Goal: Task Accomplishment & Management: Complete application form

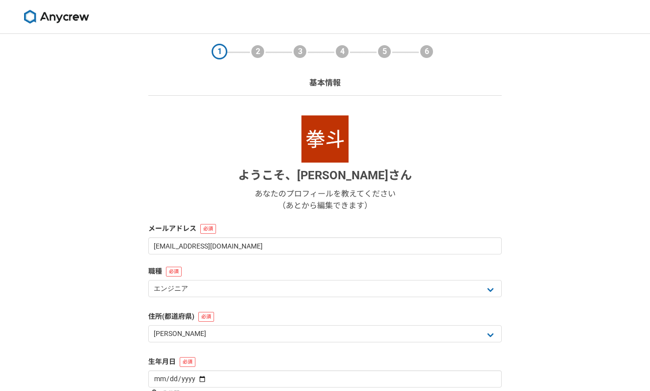
select select "13"
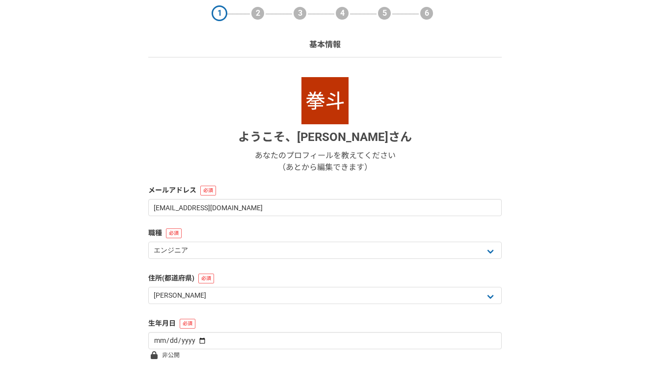
select select "4"
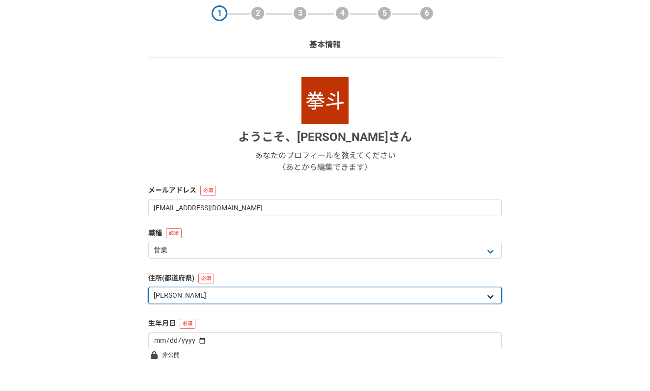
select select "27"
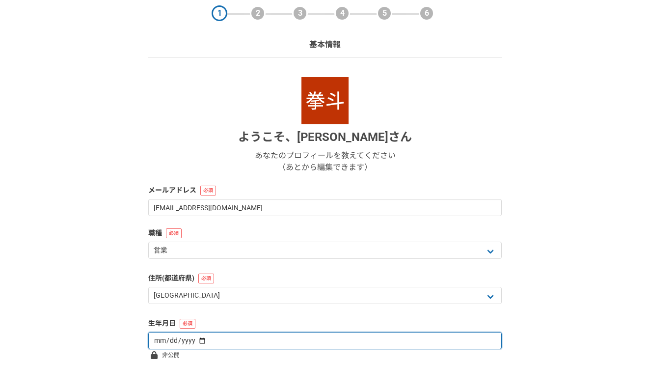
click at [240, 333] on input "date" at bounding box center [325, 340] width 354 height 17
type input "2010-08-14"
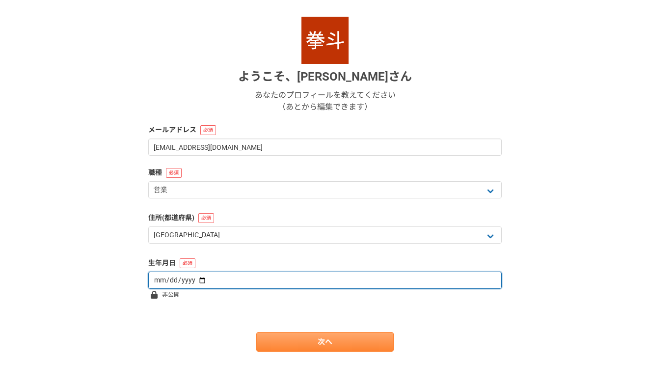
scroll to position [99, 0]
type input "1998-10-07"
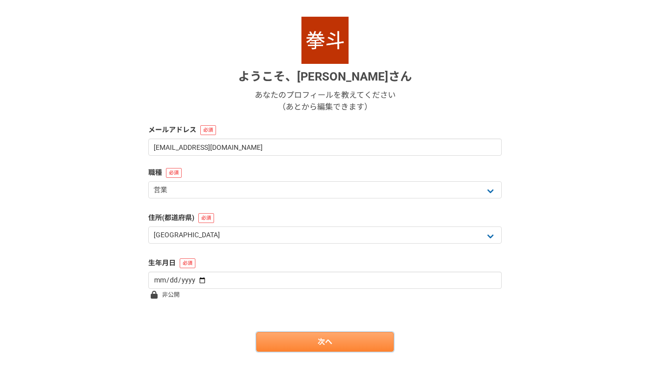
click at [263, 336] on link "次へ" at bounding box center [324, 342] width 137 height 20
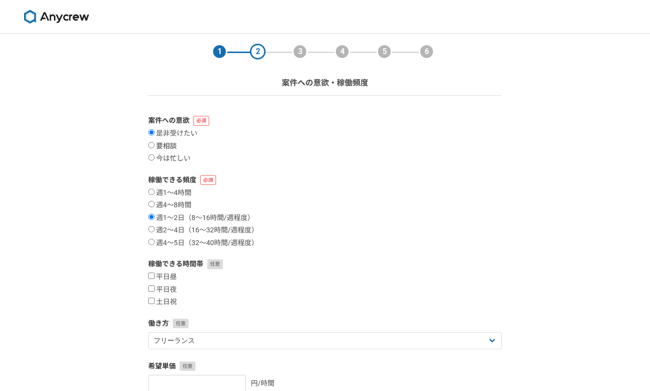
click at [156, 148] on label "要相談" at bounding box center [162, 146] width 28 height 9
click at [155, 148] on input "要相談" at bounding box center [151, 145] width 6 height 6
radio input "true"
click at [153, 298] on input "土日祝" at bounding box center [151, 301] width 6 height 6
checkbox input "true"
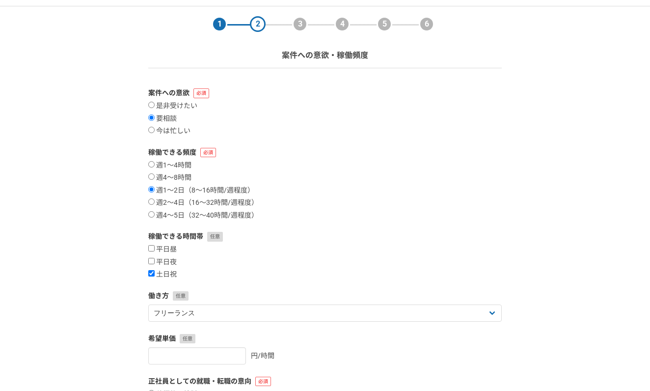
scroll to position [41, 0]
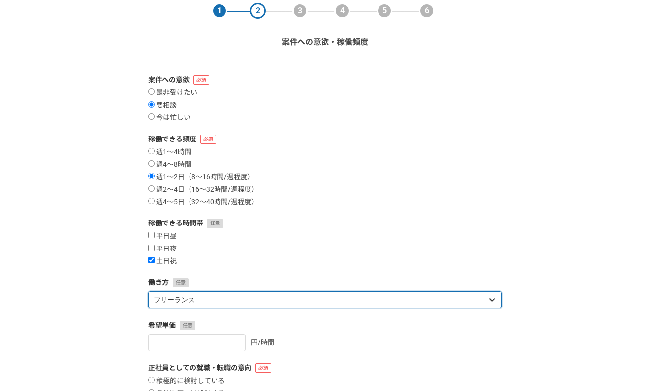
select select "sidejob"
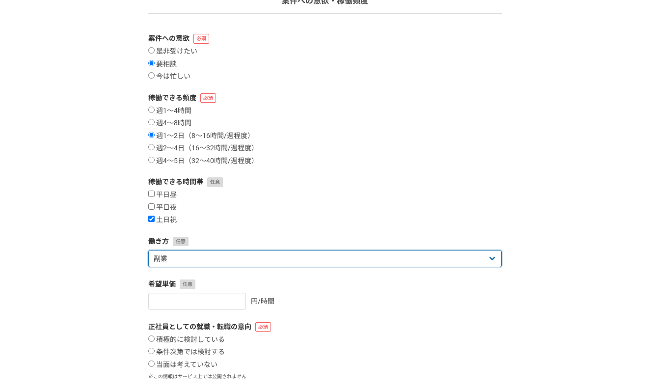
scroll to position [82, 0]
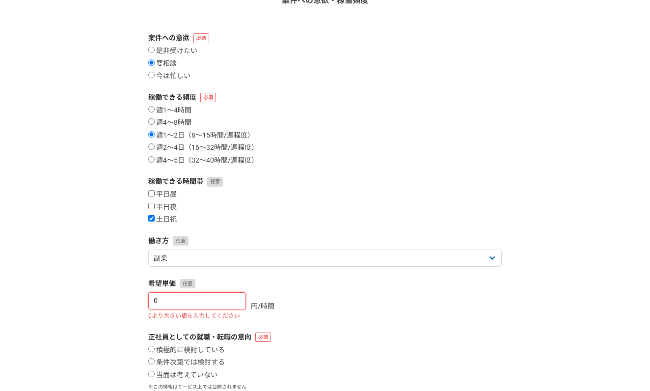
click at [237, 298] on input "0" at bounding box center [197, 300] width 98 height 17
click at [237, 298] on input "1" at bounding box center [197, 300] width 98 height 17
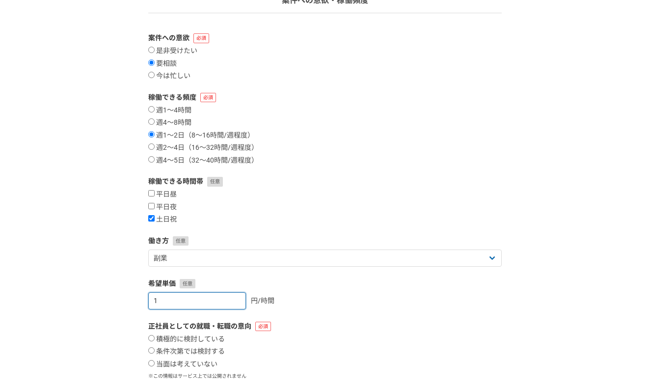
type input "2"
click at [237, 298] on input "2" at bounding box center [197, 300] width 98 height 17
click at [230, 298] on input "2" at bounding box center [197, 300] width 98 height 17
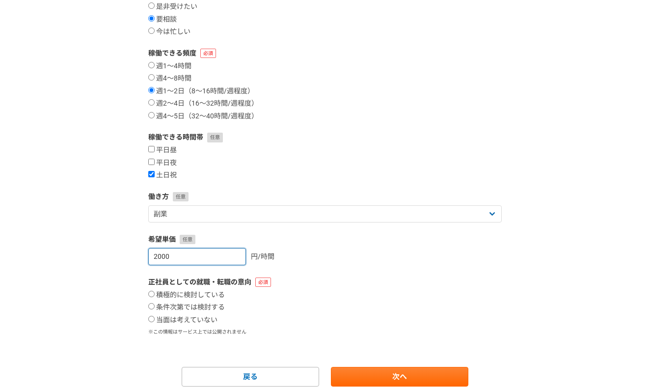
scroll to position [131, 0]
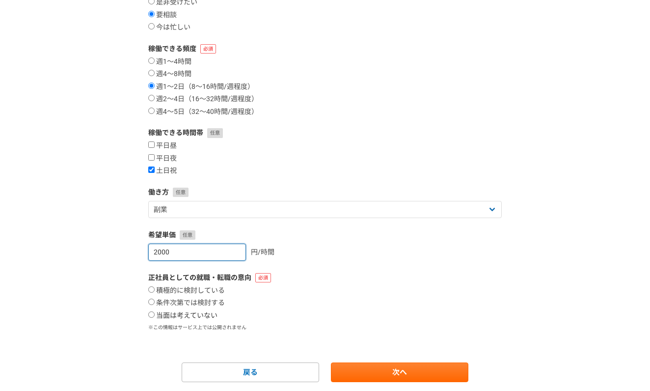
type input "2000"
click at [156, 311] on label "当面は考えていない" at bounding box center [182, 315] width 69 height 9
click at [155, 311] on input "当面は考えていない" at bounding box center [151, 314] width 6 height 6
radio input "true"
click at [432, 355] on form "案件への意欲 是非受けたい 要相談 今は忙しい 稼働できる頻度 週1〜4時間 週4〜8時間 週1〜2日（8〜16時間/週程度） 週2〜4日（16〜32時間/週…" at bounding box center [325, 183] width 354 height 398
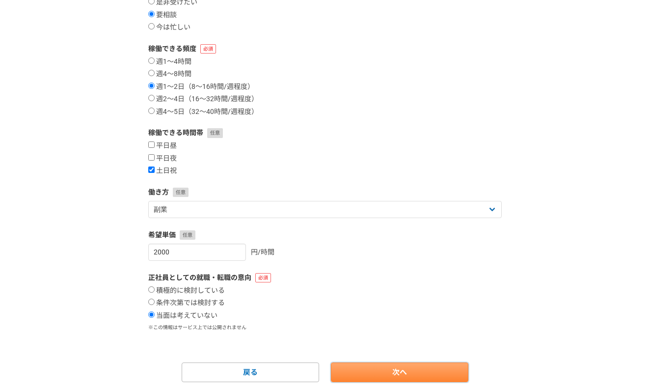
click at [432, 365] on link "次へ" at bounding box center [399, 372] width 137 height 20
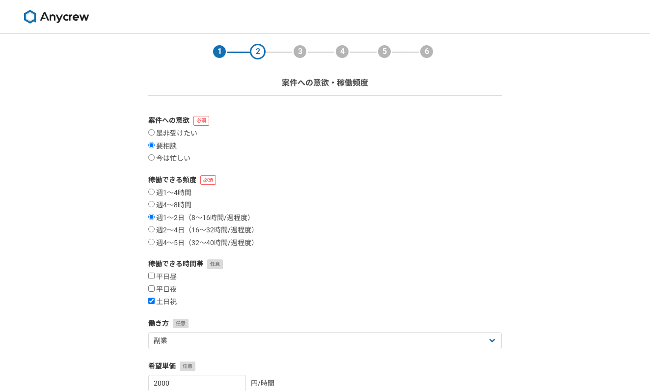
select select
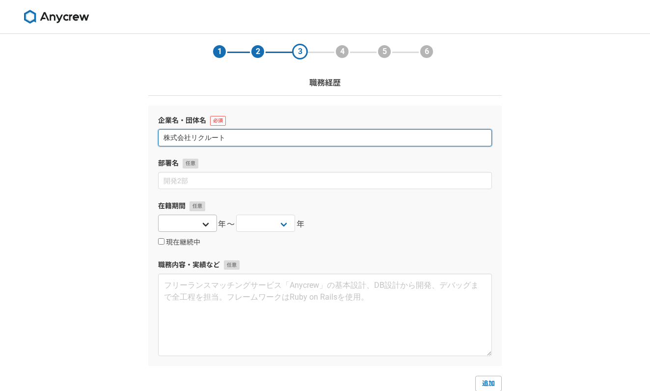
type input "株式会社リクルート"
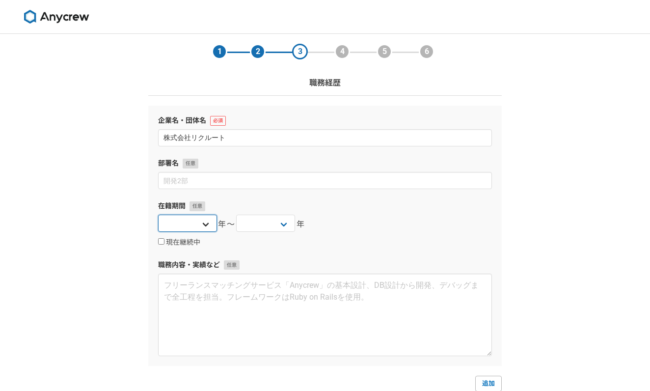
select select "2025"
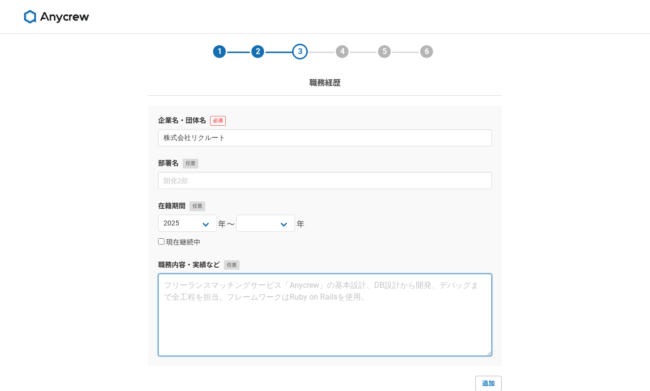
click at [225, 287] on textarea at bounding box center [325, 314] width 334 height 82
type textarea "法"
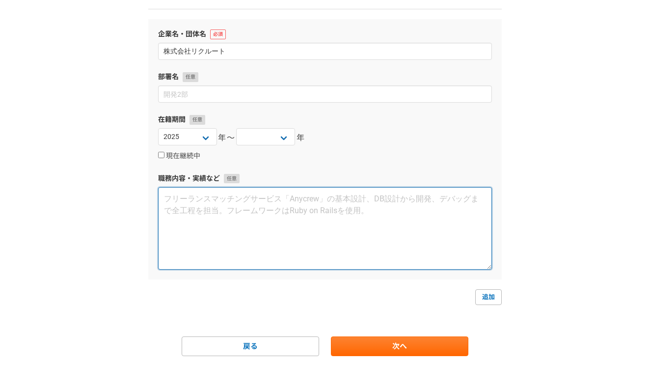
scroll to position [88, 0]
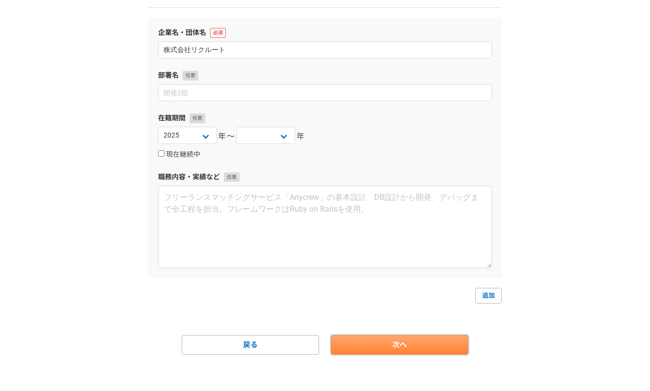
click at [343, 344] on link "次へ" at bounding box center [399, 345] width 137 height 20
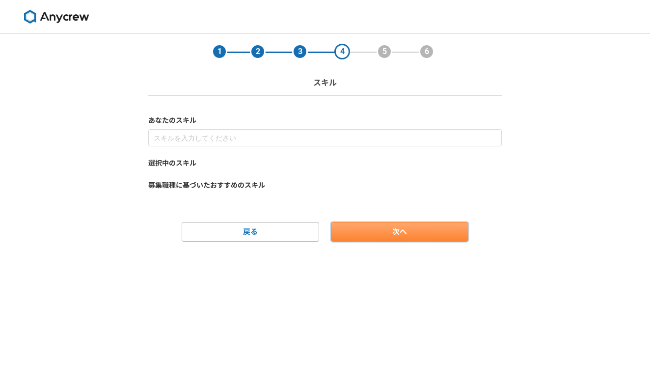
scroll to position [0, 0]
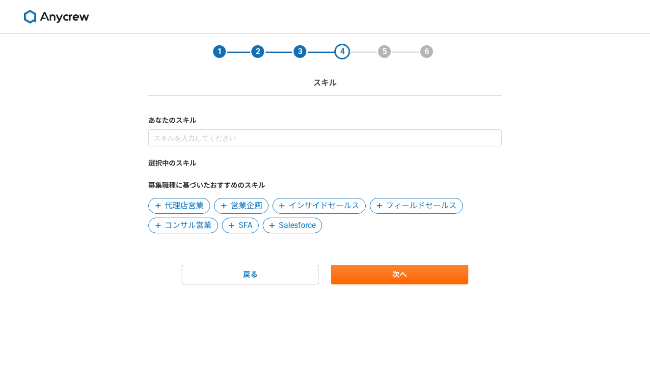
click at [259, 148] on div "選択中のスキル 募集職種に基づいたおすすめのスキル 代理店営業 営業企画 インサイドセールス フィールドセールス コンサル営業 SFA Salesforce" at bounding box center [325, 181] width 354 height 104
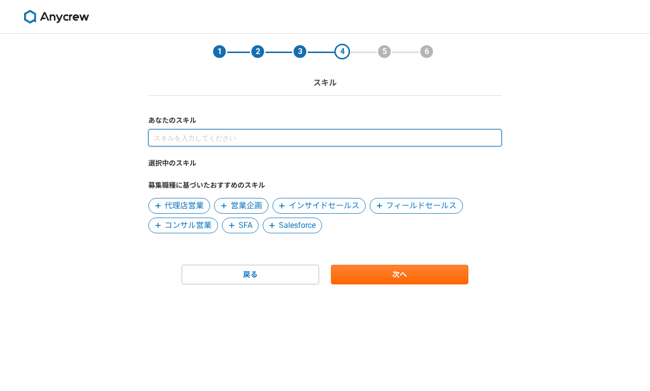
click at [260, 138] on input at bounding box center [325, 137] width 354 height 17
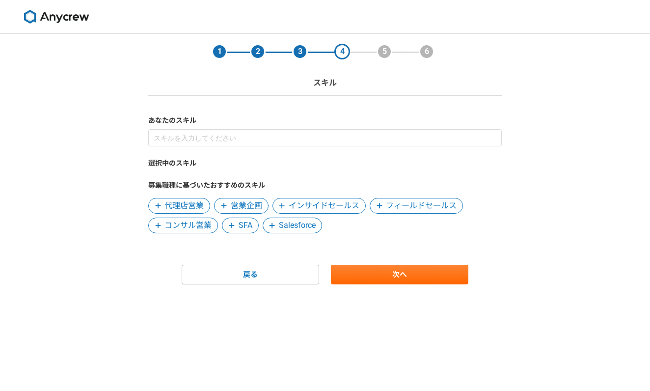
click at [254, 156] on div "選択中のスキル 募集職種に基づいたおすすめのスキル 代理店営業 営業企画 インサイドセールス フィールドセールス コンサル営業 SFA Salesforce" at bounding box center [325, 181] width 354 height 104
click at [242, 161] on label "選択中のスキル" at bounding box center [325, 163] width 354 height 10
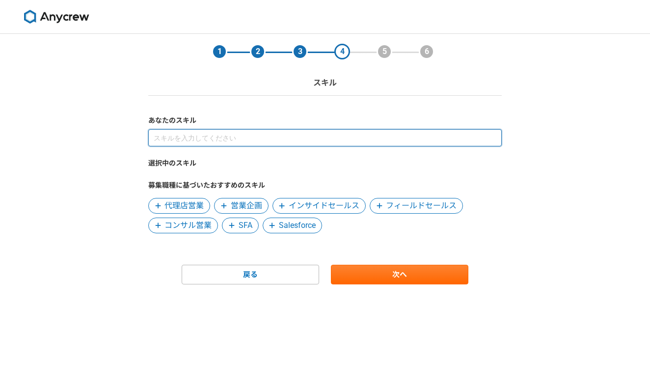
click at [271, 142] on input at bounding box center [325, 137] width 354 height 17
type input "営業"
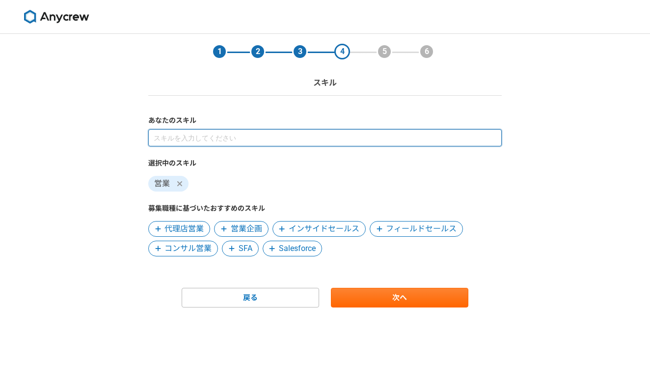
click at [242, 140] on input at bounding box center [325, 137] width 354 height 17
type input "営業"
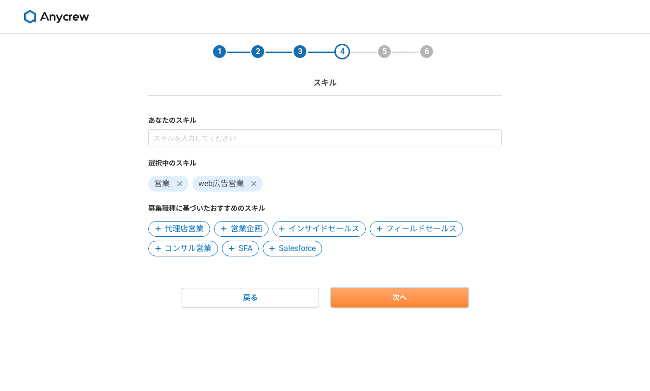
click at [363, 293] on link "次へ" at bounding box center [399, 298] width 137 height 20
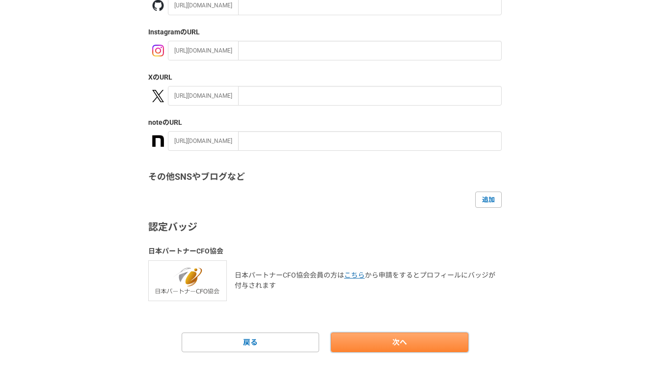
scroll to position [148, 0]
click at [364, 333] on link "次へ" at bounding box center [399, 343] width 137 height 20
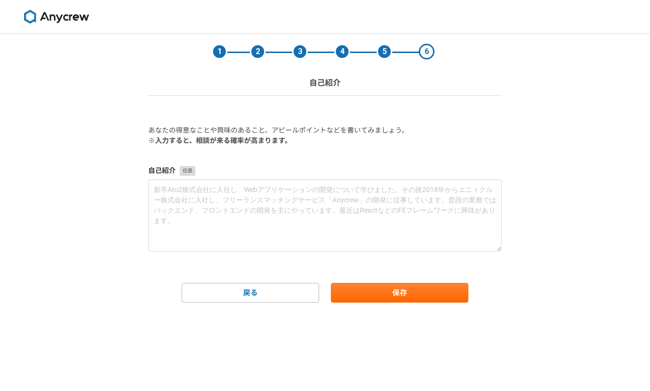
scroll to position [0, 0]
click at [357, 301] on button "保存" at bounding box center [399, 293] width 137 height 20
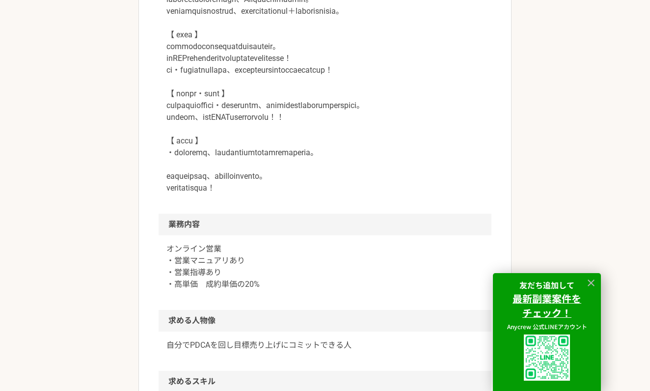
scroll to position [419, 0]
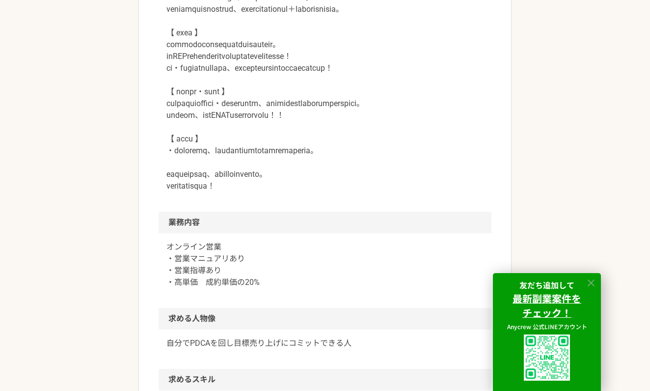
click at [592, 285] on icon at bounding box center [591, 282] width 11 height 11
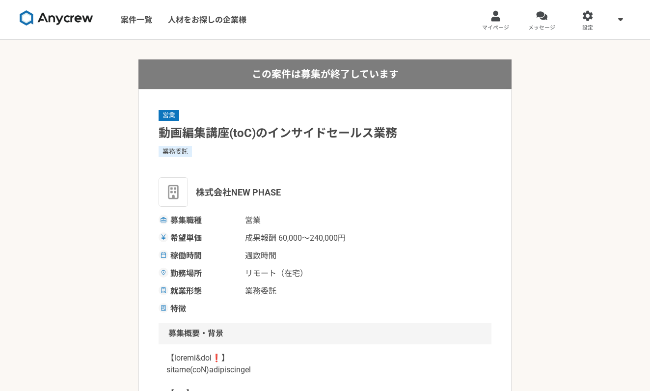
scroll to position [0, 0]
click at [149, 24] on link "案件一覧" at bounding box center [136, 19] width 47 height 39
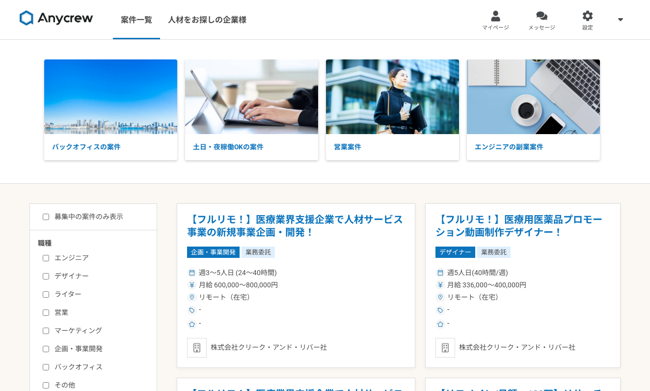
click at [47, 315] on input "営業" at bounding box center [46, 312] width 6 height 6
checkbox input "true"
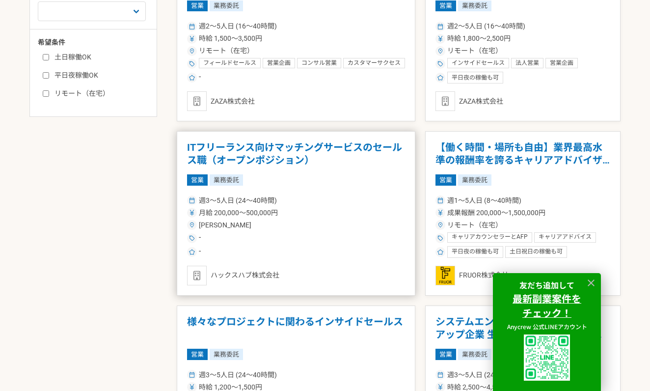
scroll to position [418, 0]
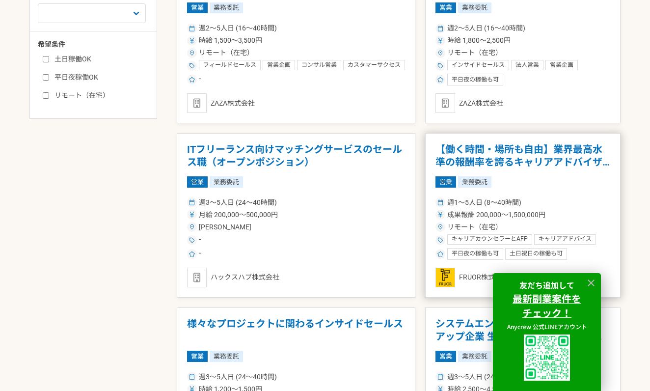
click at [552, 161] on h1 "【働く時間・場所も自由】業界最高水準の報酬率を誇るキャリアアドバイザーを募集！" at bounding box center [522, 155] width 175 height 25
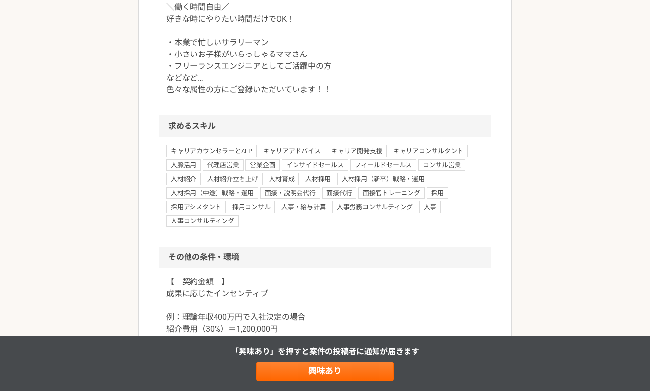
scroll to position [760, 0]
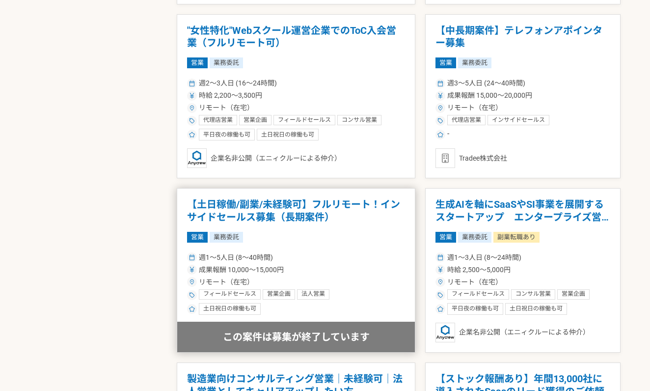
scroll to position [1234, 0]
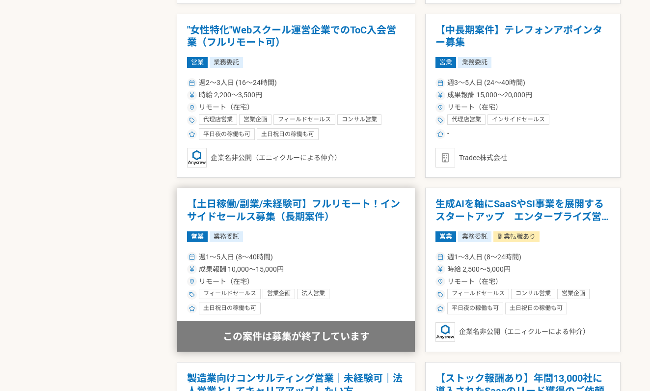
click at [333, 216] on h1 "【土日稼働/副業/未経験可】フルリモート！インサイドセールス募集（長期案件）" at bounding box center [296, 210] width 218 height 25
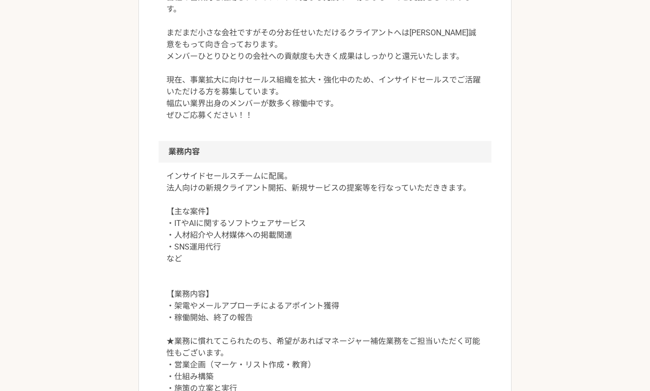
scroll to position [420, 0]
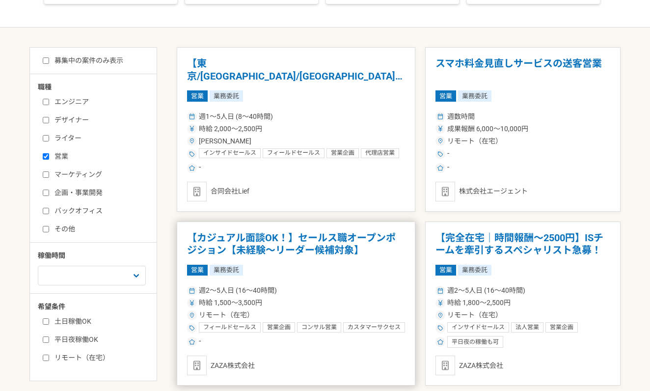
scroll to position [186, 0]
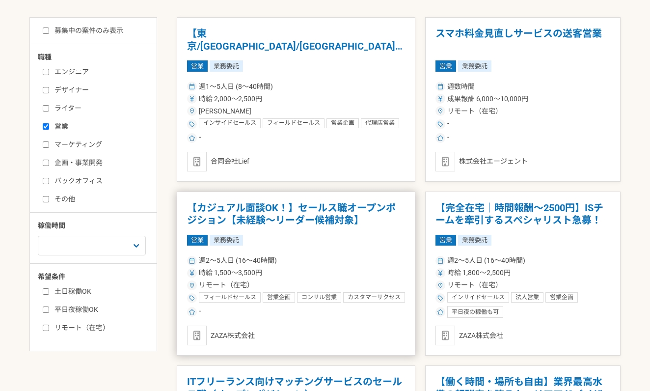
click at [303, 310] on div "-" at bounding box center [296, 312] width 218 height 12
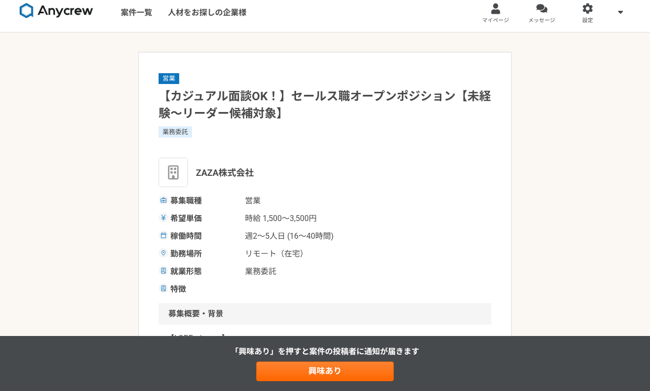
scroll to position [20, 0]
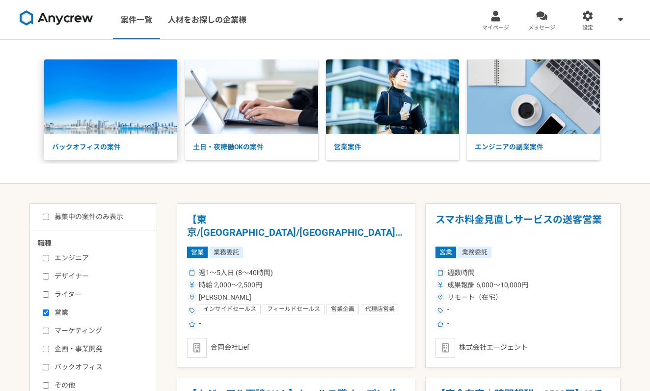
click at [44, 145] on p "バックオフィスの案件" at bounding box center [110, 147] width 133 height 26
click at [513, 19] on link "マイページ" at bounding box center [496, 19] width 46 height 39
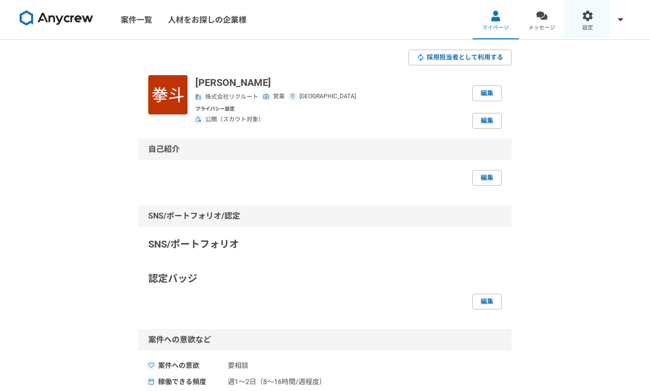
click at [577, 24] on link "設定" at bounding box center [588, 19] width 46 height 39
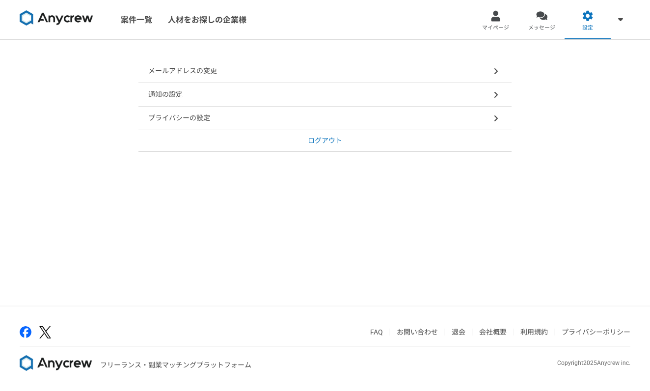
click at [272, 71] on div "メールアドレスの変更" at bounding box center [324, 71] width 373 height 24
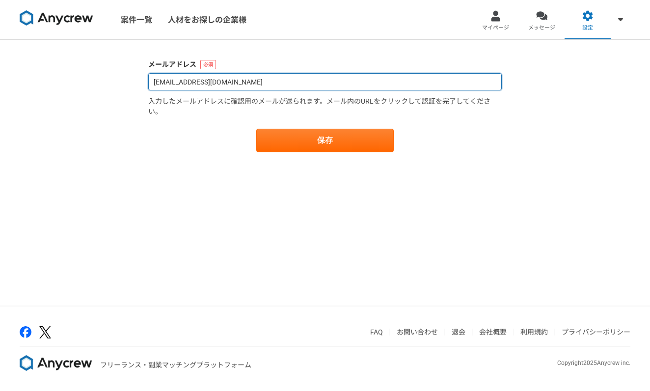
click at [254, 86] on input "kentbbsyobss@gmail.com" at bounding box center [325, 81] width 354 height 17
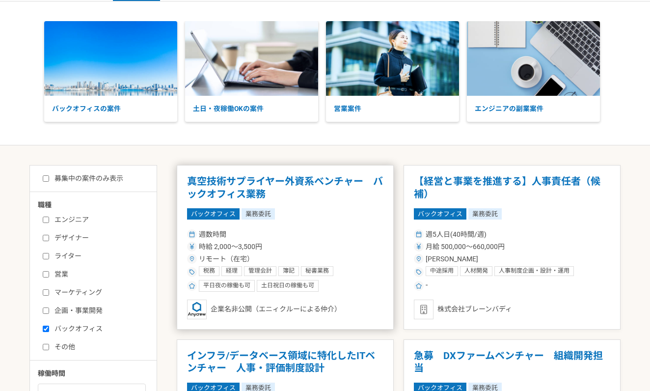
scroll to position [40, 0]
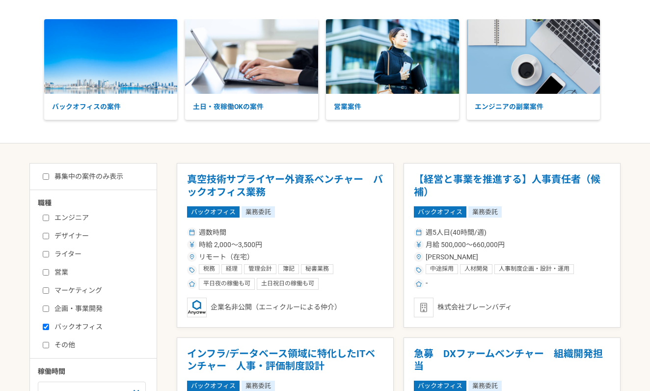
click at [49, 292] on label "マーケティング" at bounding box center [99, 290] width 113 height 10
click at [49, 292] on input "マーケティング" at bounding box center [46, 290] width 6 height 6
checkbox input "true"
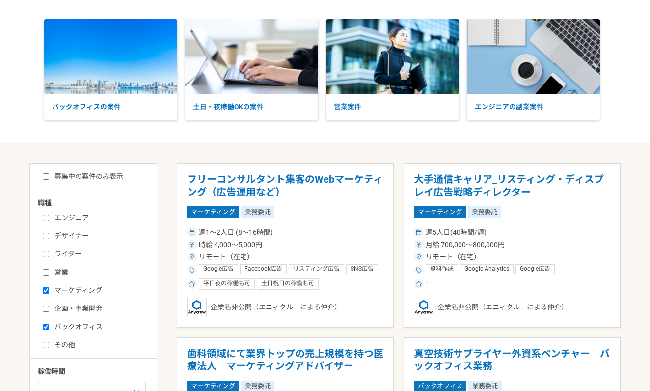
click at [46, 326] on input "バックオフィス" at bounding box center [46, 327] width 6 height 6
checkbox input "false"
click at [45, 276] on label "営業" at bounding box center [99, 272] width 113 height 10
click at [45, 275] on input "営業" at bounding box center [46, 272] width 6 height 6
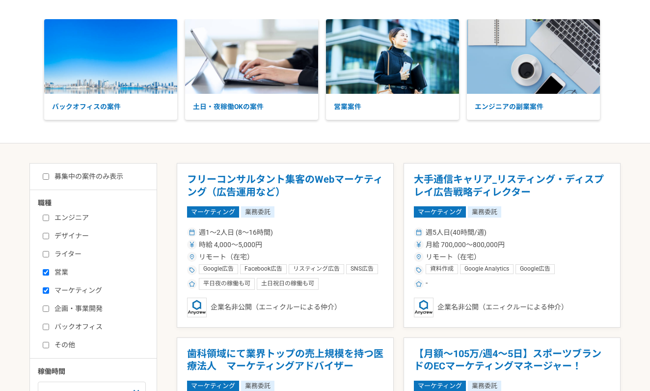
checkbox input "true"
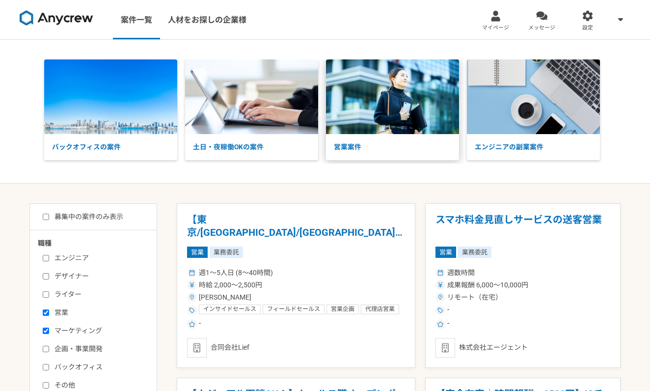
click at [394, 144] on p "営業案件" at bounding box center [392, 147] width 133 height 26
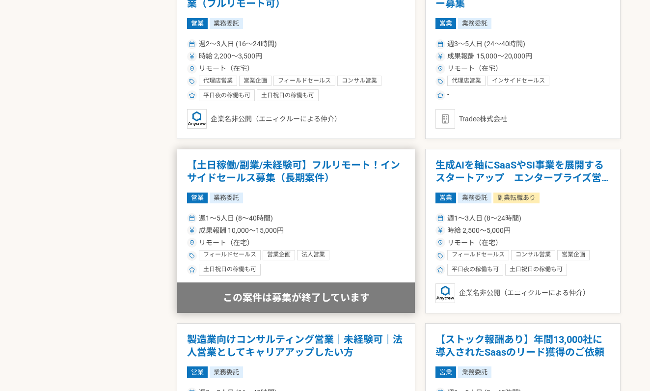
scroll to position [1280, 0]
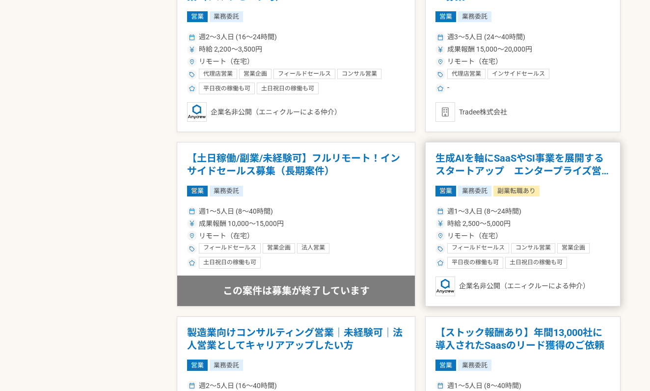
click at [481, 156] on h1 "生成AIを軸にSaaSやSI事業を展開するスタートアップ　エンタープライズ営業" at bounding box center [522, 164] width 175 height 25
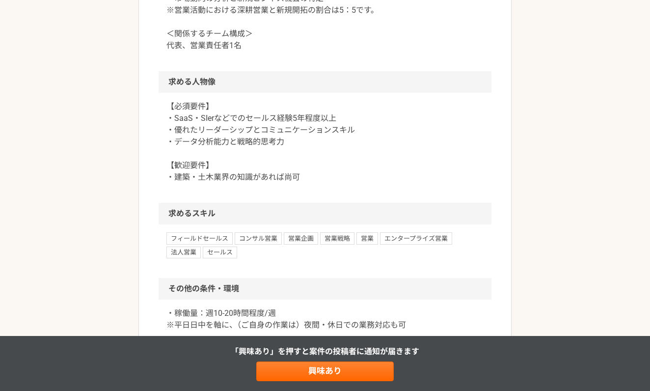
scroll to position [904, 0]
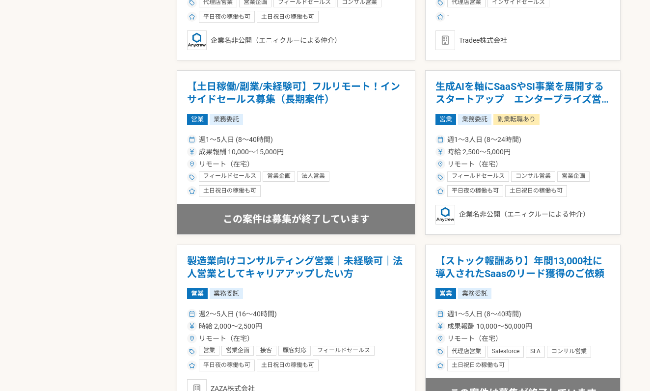
scroll to position [1358, 0]
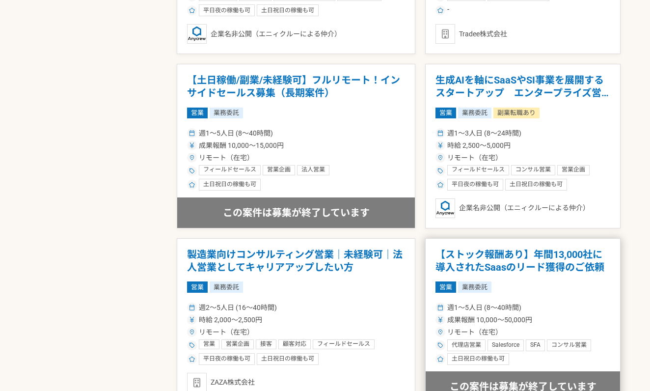
click at [471, 260] on h1 "【ストック報酬あり】年間13,000社に導入されたSaasのリード獲得のご依頼" at bounding box center [522, 260] width 175 height 25
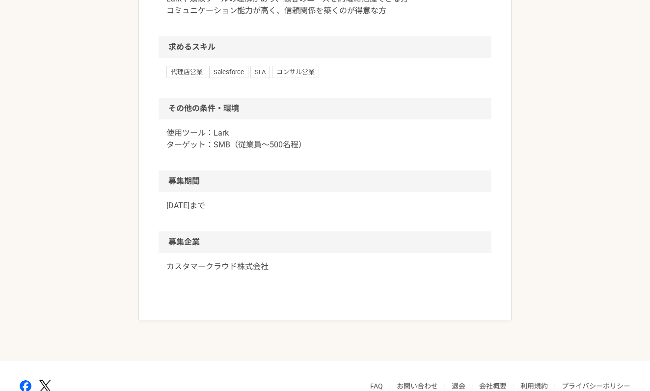
scroll to position [677, 0]
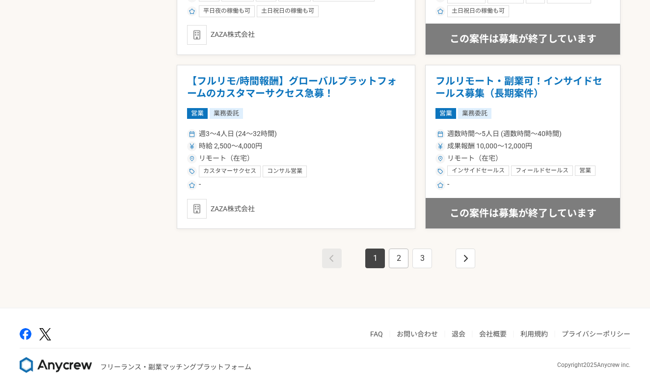
scroll to position [1705, 0]
click at [396, 253] on link "2" at bounding box center [399, 259] width 20 height 20
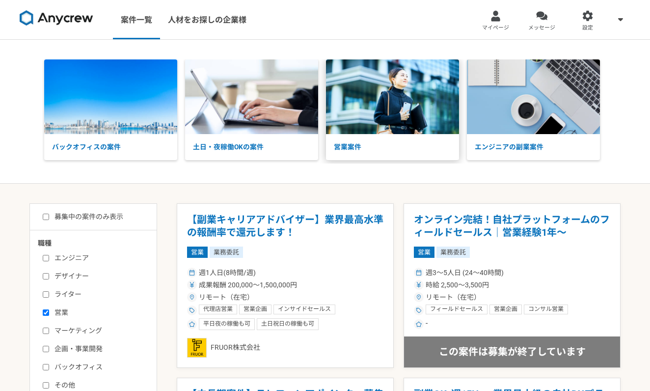
click at [380, 122] on img at bounding box center [392, 96] width 133 height 75
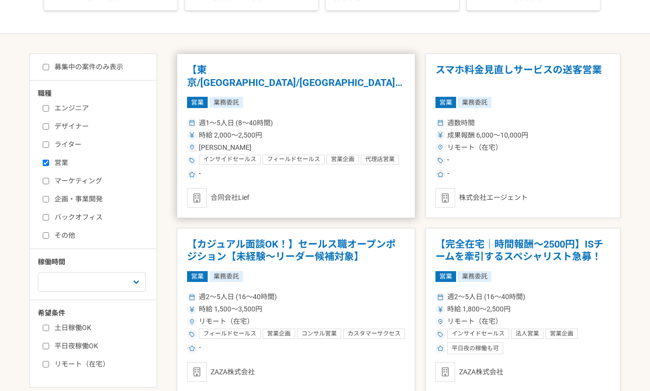
scroll to position [149, 0]
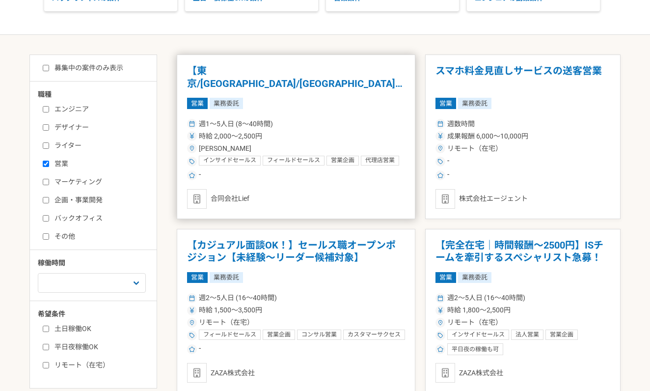
click at [297, 84] on h1 "【東京/[GEOGRAPHIC_DATA]/[GEOGRAPHIC_DATA]】展示会スタッフ募集！時給2,000円！" at bounding box center [296, 77] width 218 height 25
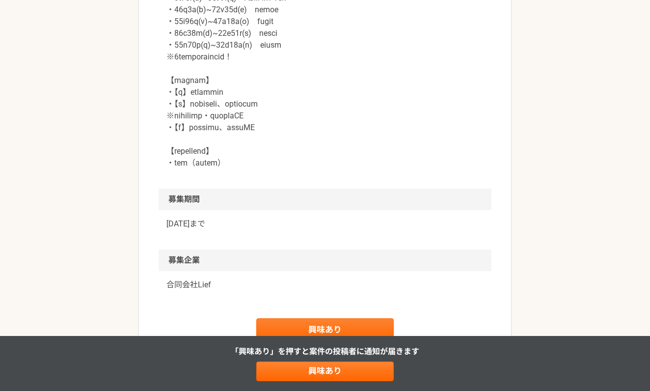
scroll to position [1000, 0]
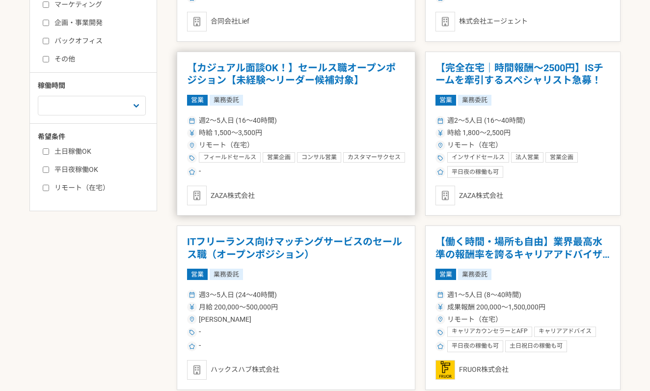
scroll to position [340, 0]
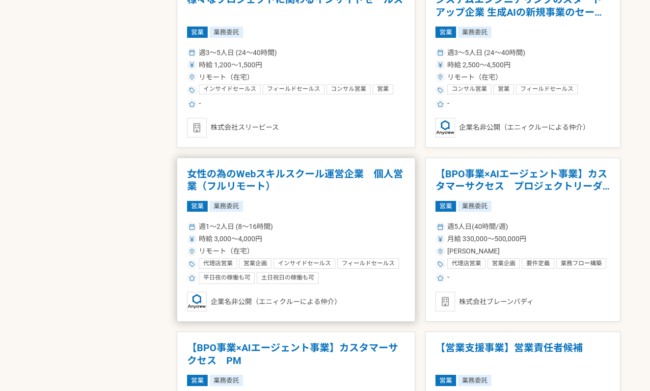
scroll to position [759, 0]
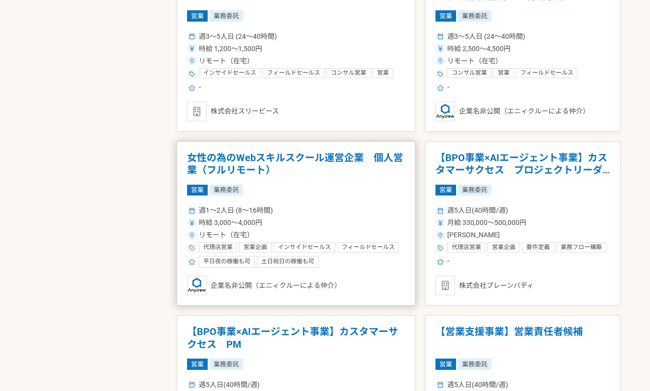
click at [286, 158] on h1 "女性の為のWebスキルスクール運営企業　個人営業（フルリモート）" at bounding box center [296, 164] width 218 height 25
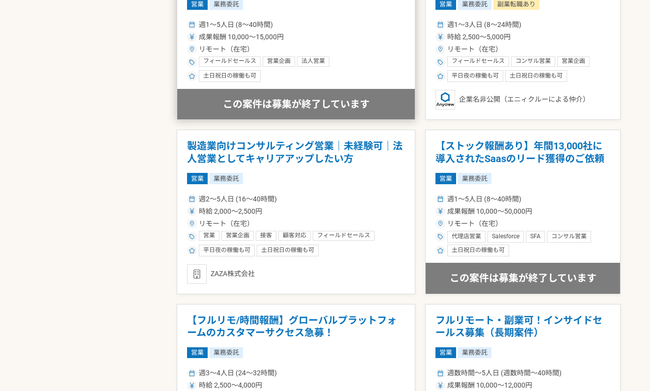
scroll to position [1467, 0]
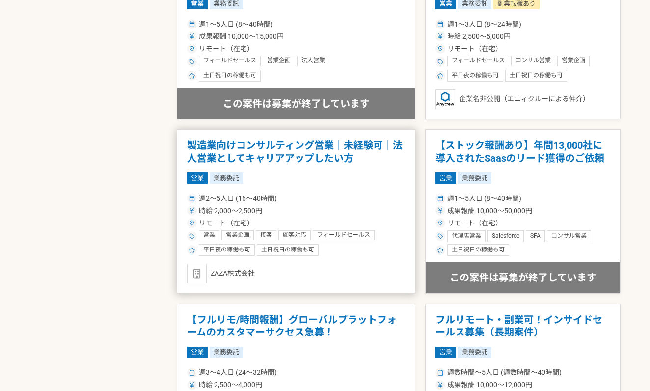
click at [293, 232] on span "顧客対応" at bounding box center [295, 235] width 24 height 8
